Goal: Task Accomplishment & Management: Manage account settings

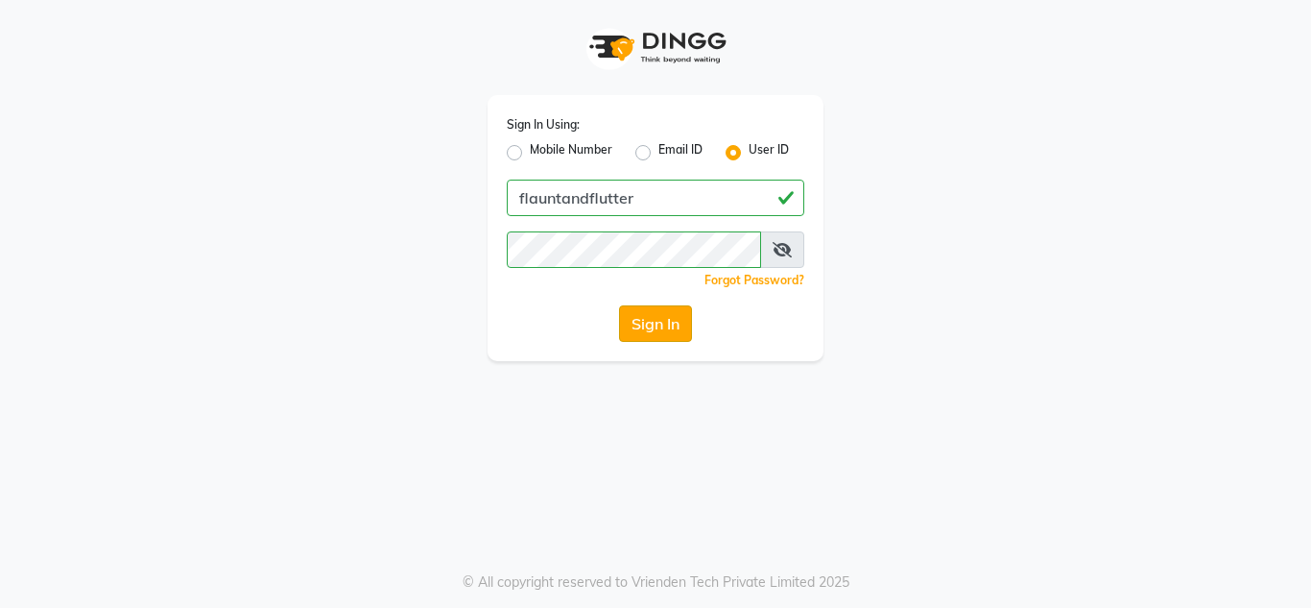
click at [668, 323] on button "Sign In" at bounding box center [655, 323] width 73 height 36
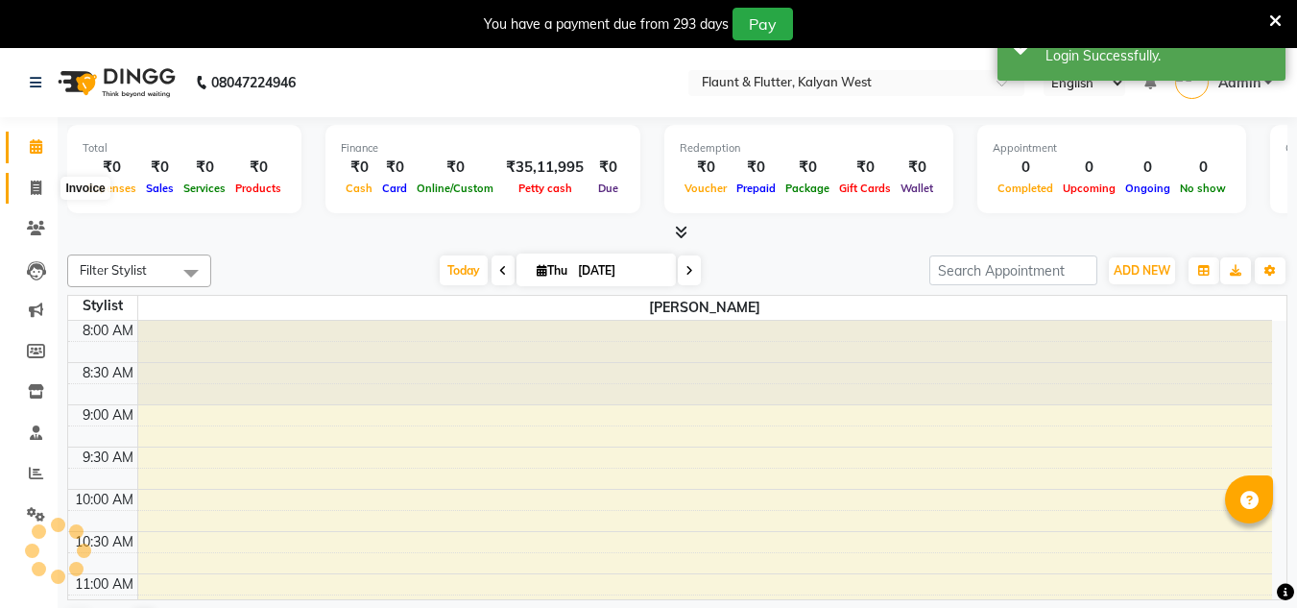
click at [31, 185] on icon at bounding box center [36, 187] width 11 height 14
select select "service"
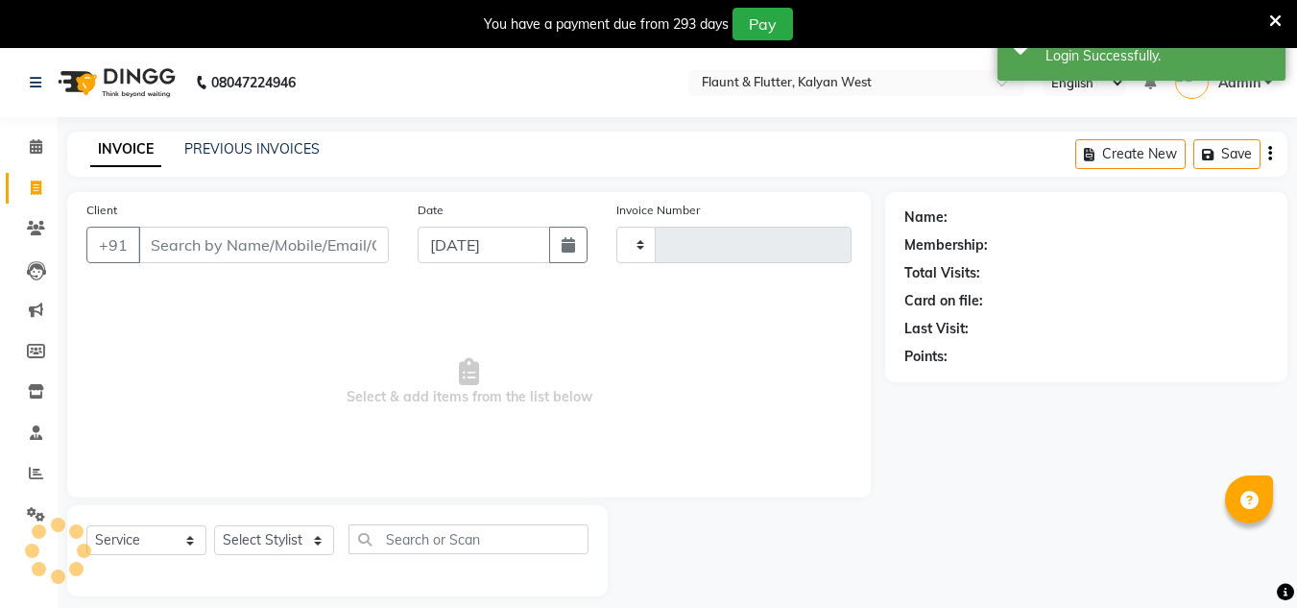
type input "0958"
select select "4941"
click at [267, 153] on link "PREVIOUS INVOICES" at bounding box center [251, 148] width 135 height 17
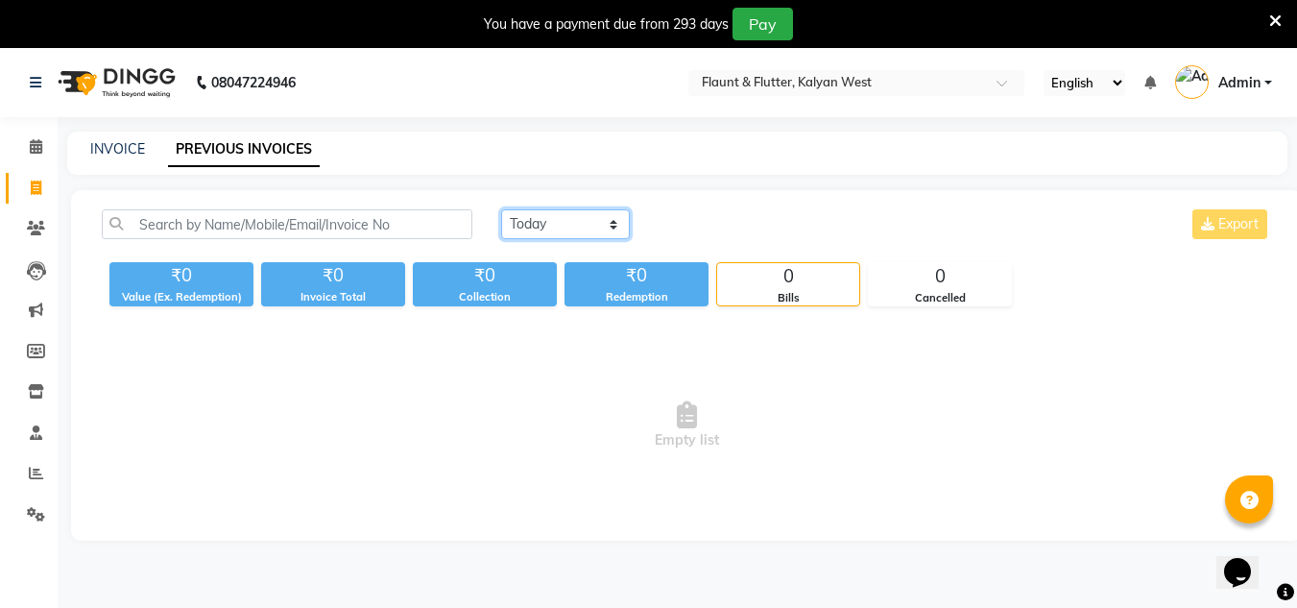
click at [528, 227] on select "[DATE] [DATE] Custom Range" at bounding box center [565, 224] width 129 height 30
select select "[DATE]"
click at [501, 209] on select "[DATE] [DATE] Custom Range" at bounding box center [565, 224] width 129 height 30
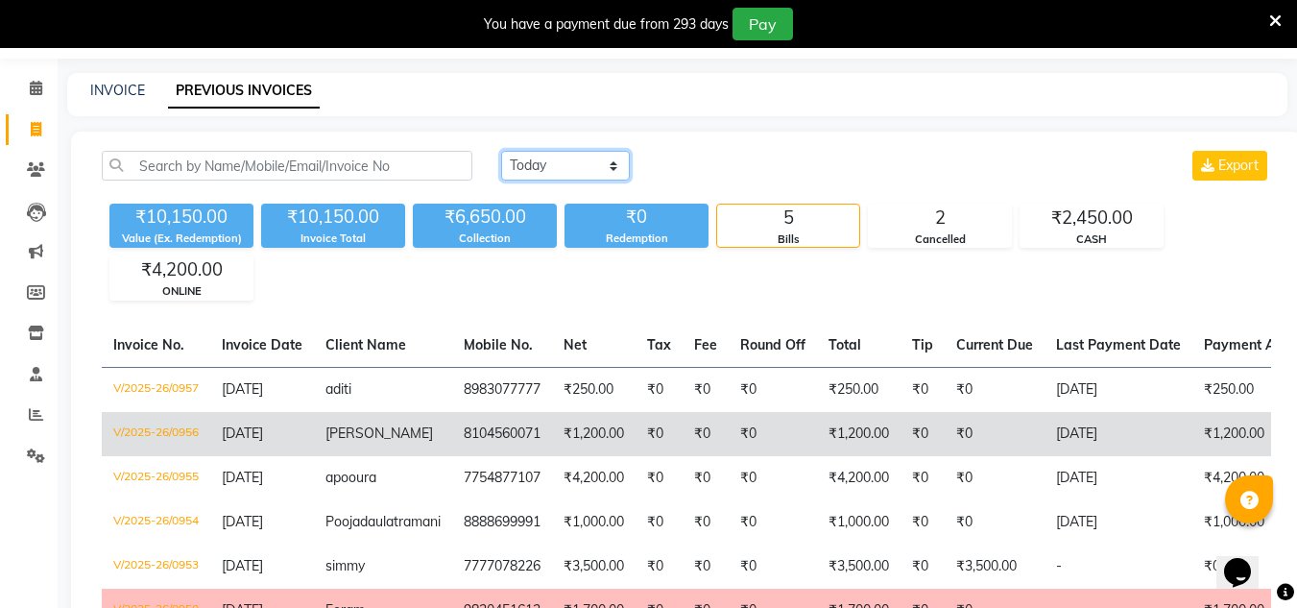
scroll to position [56, 0]
